Goal: Find specific page/section: Find specific page/section

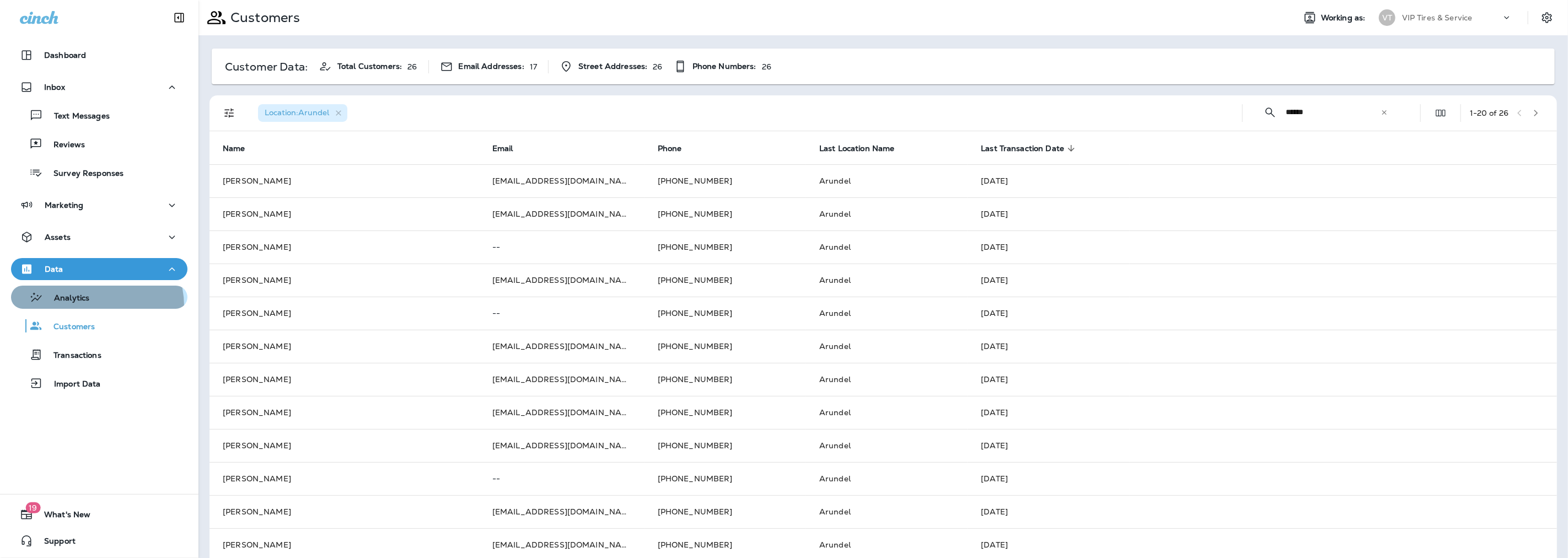
click at [91, 305] on button "Analytics" at bounding box center [99, 297] width 177 height 23
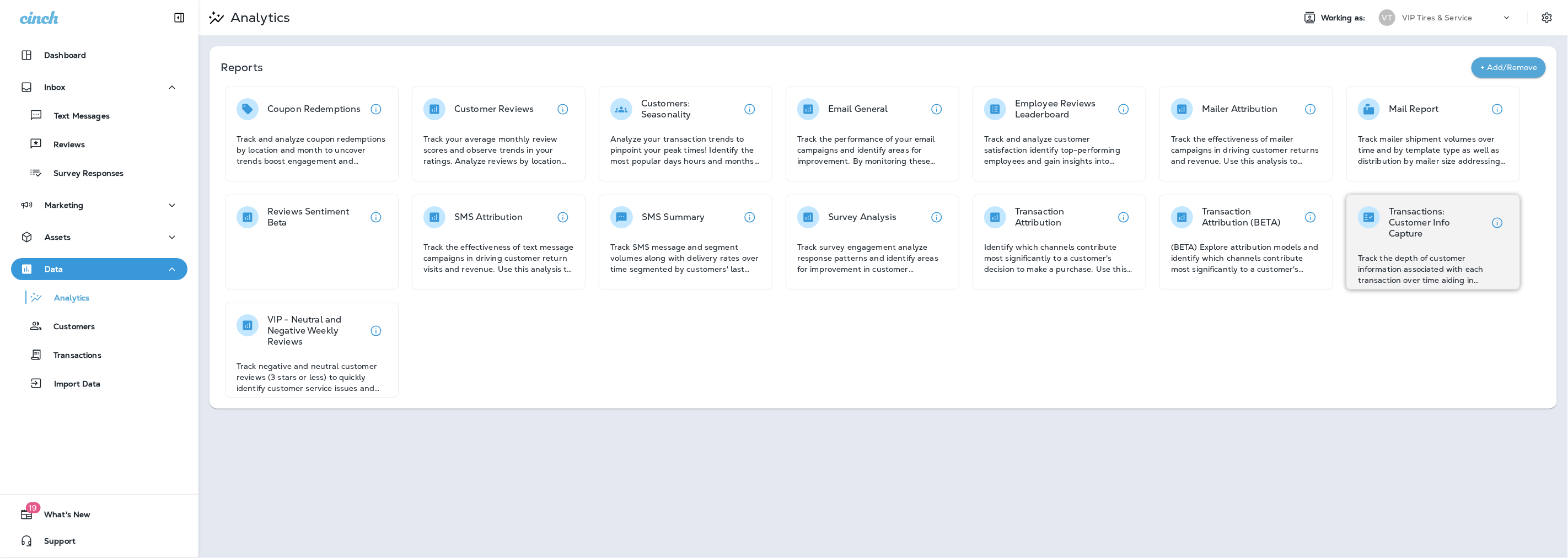
click at [1421, 237] on p "Transactions: Customer Info Capture" at bounding box center [1438, 223] width 97 height 33
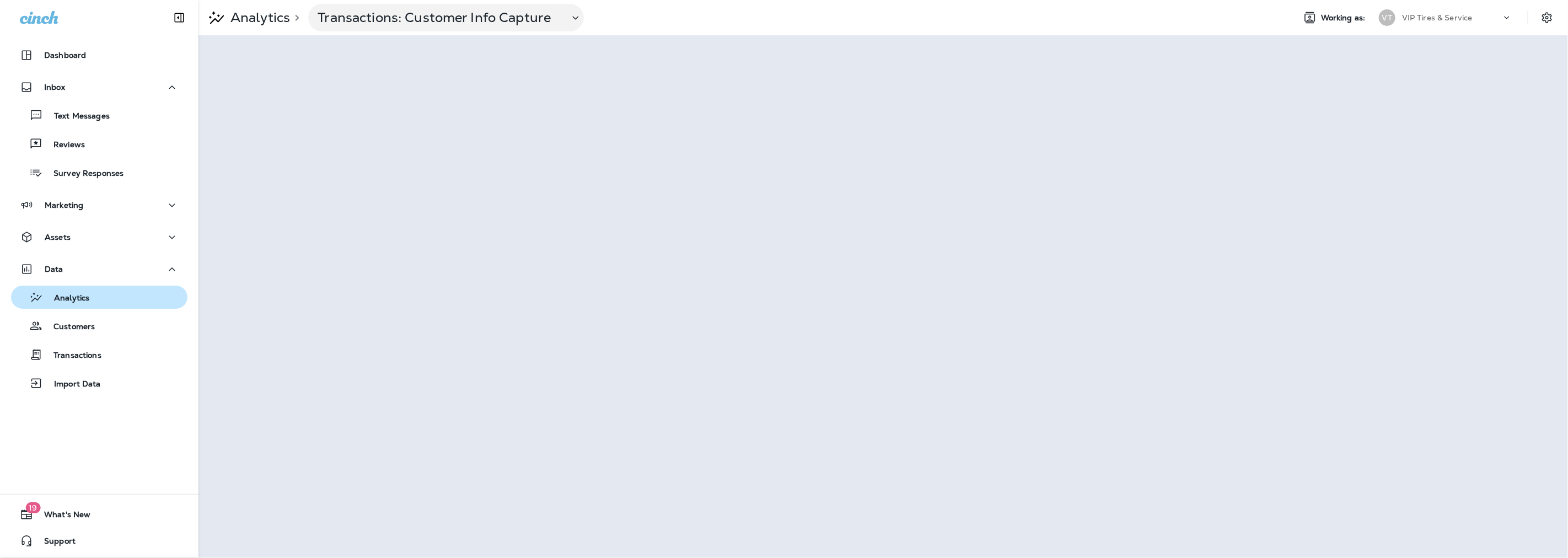
click at [72, 300] on p "Analytics" at bounding box center [66, 298] width 46 height 10
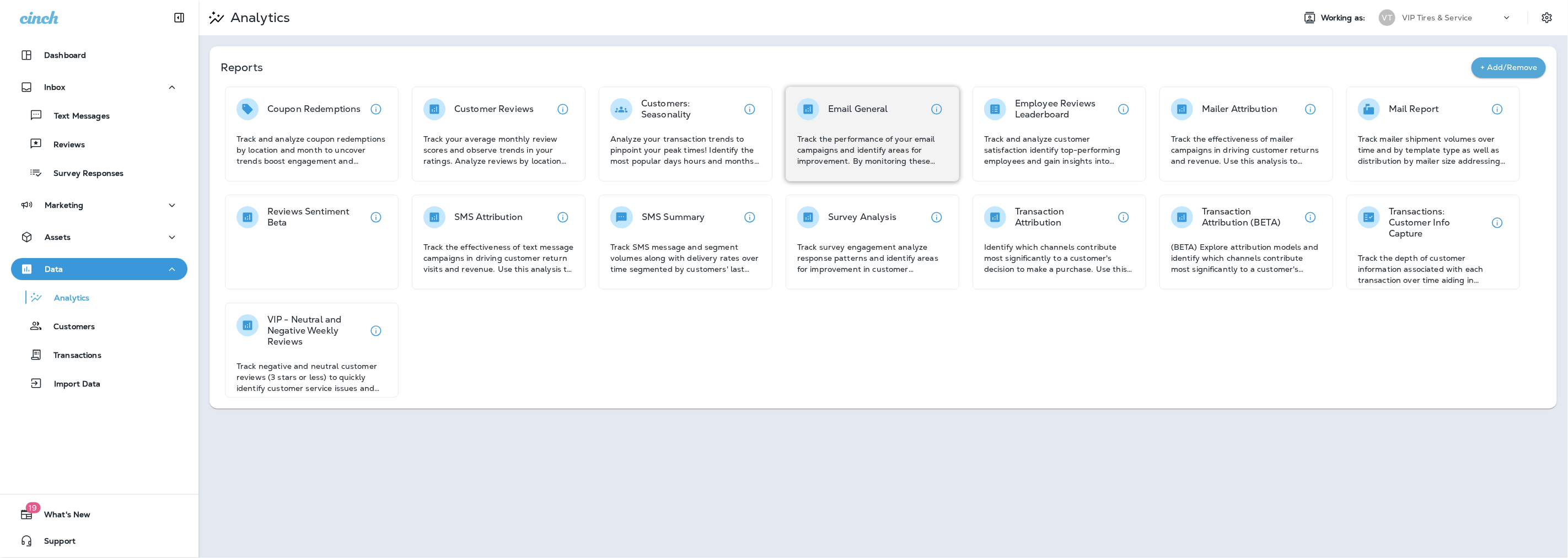
click at [837, 114] on div "Email General" at bounding box center [858, 109] width 60 height 22
